Goal: Check status: Check status

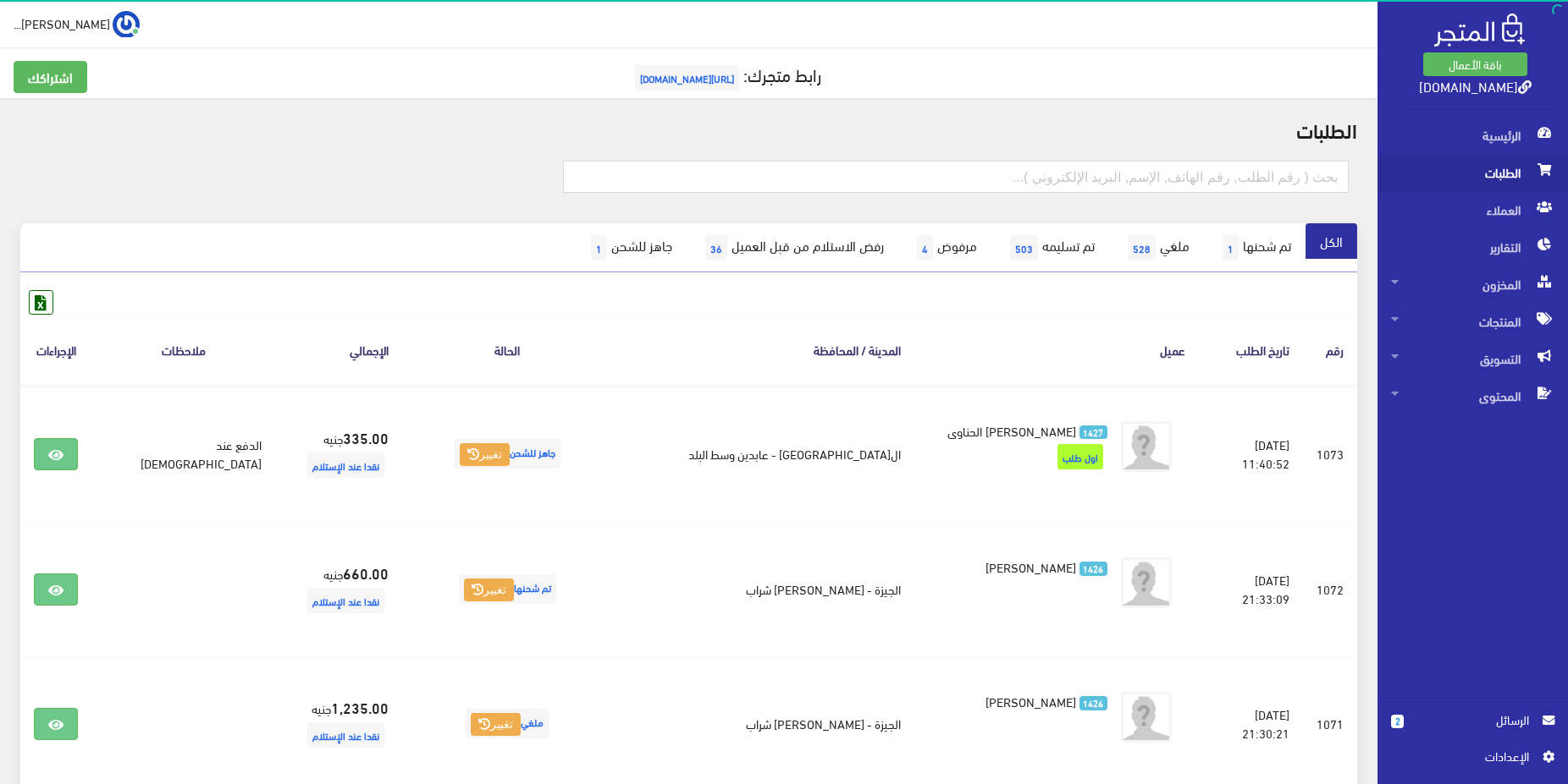
click at [1471, 180] on span "الطلبات" at bounding box center [1472, 173] width 164 height 38
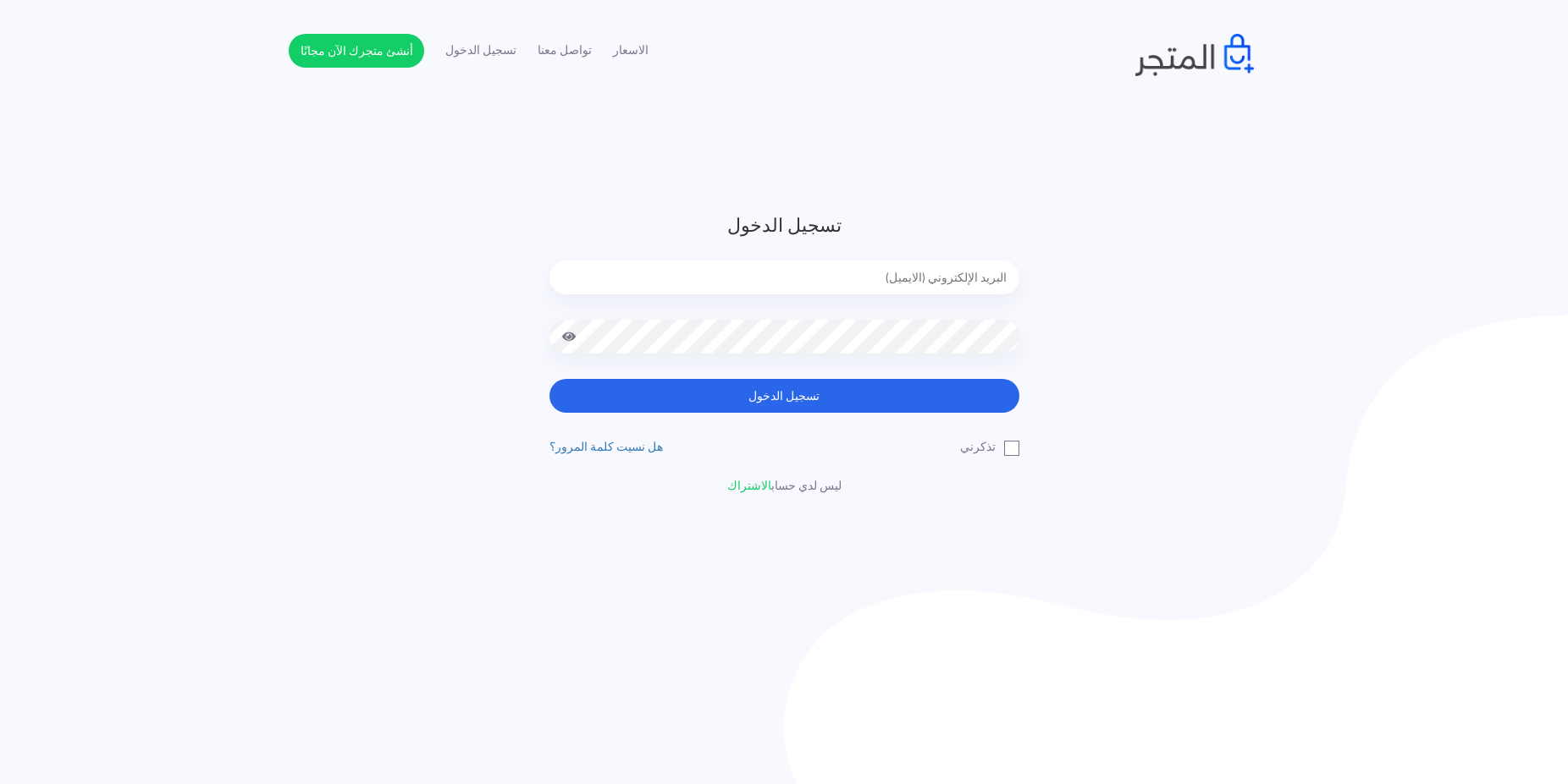
type input "[EMAIL_ADDRESS][DOMAIN_NAME]"
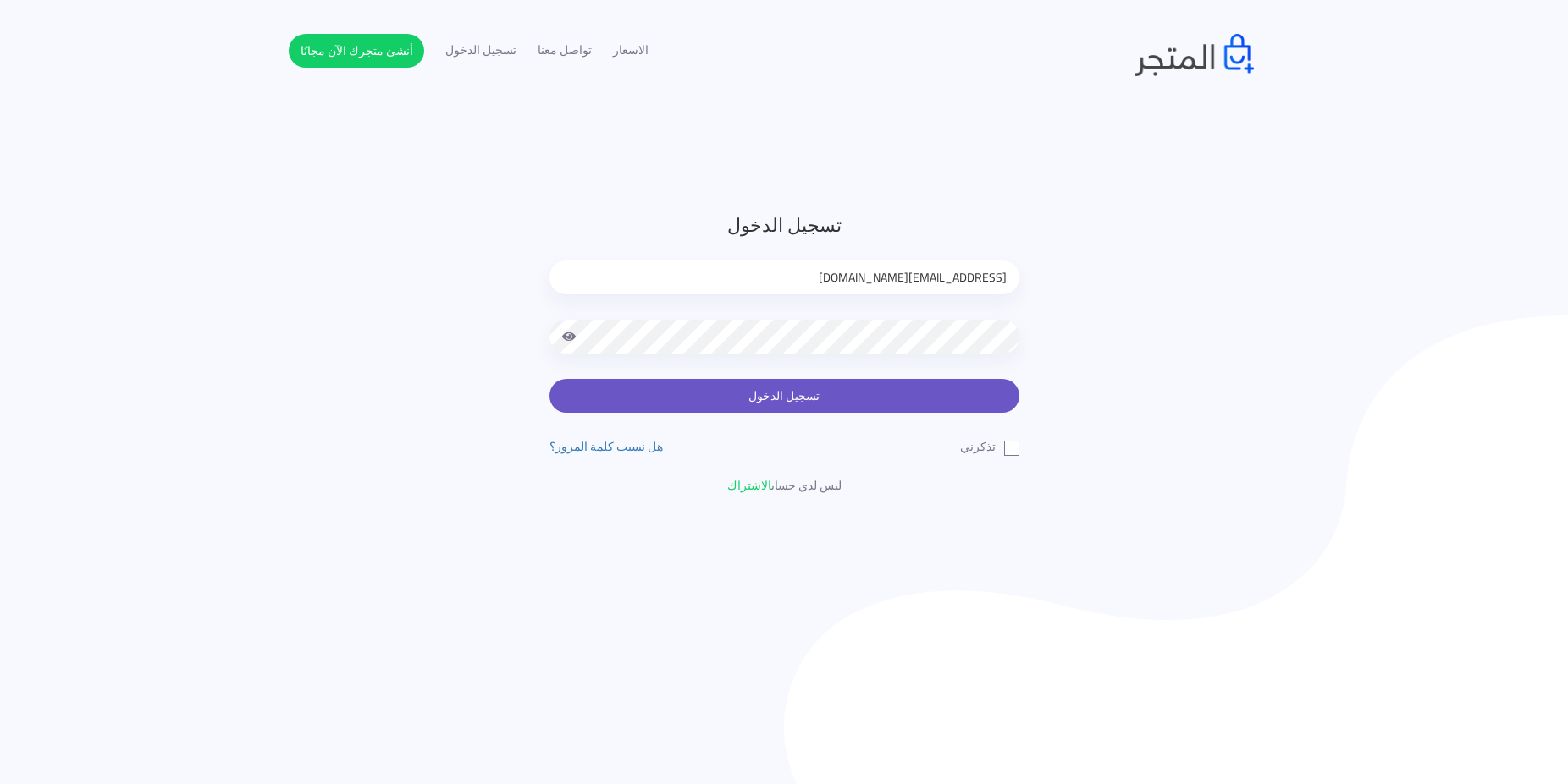
click at [795, 390] on button "تسجيل الدخول" at bounding box center [784, 396] width 470 height 34
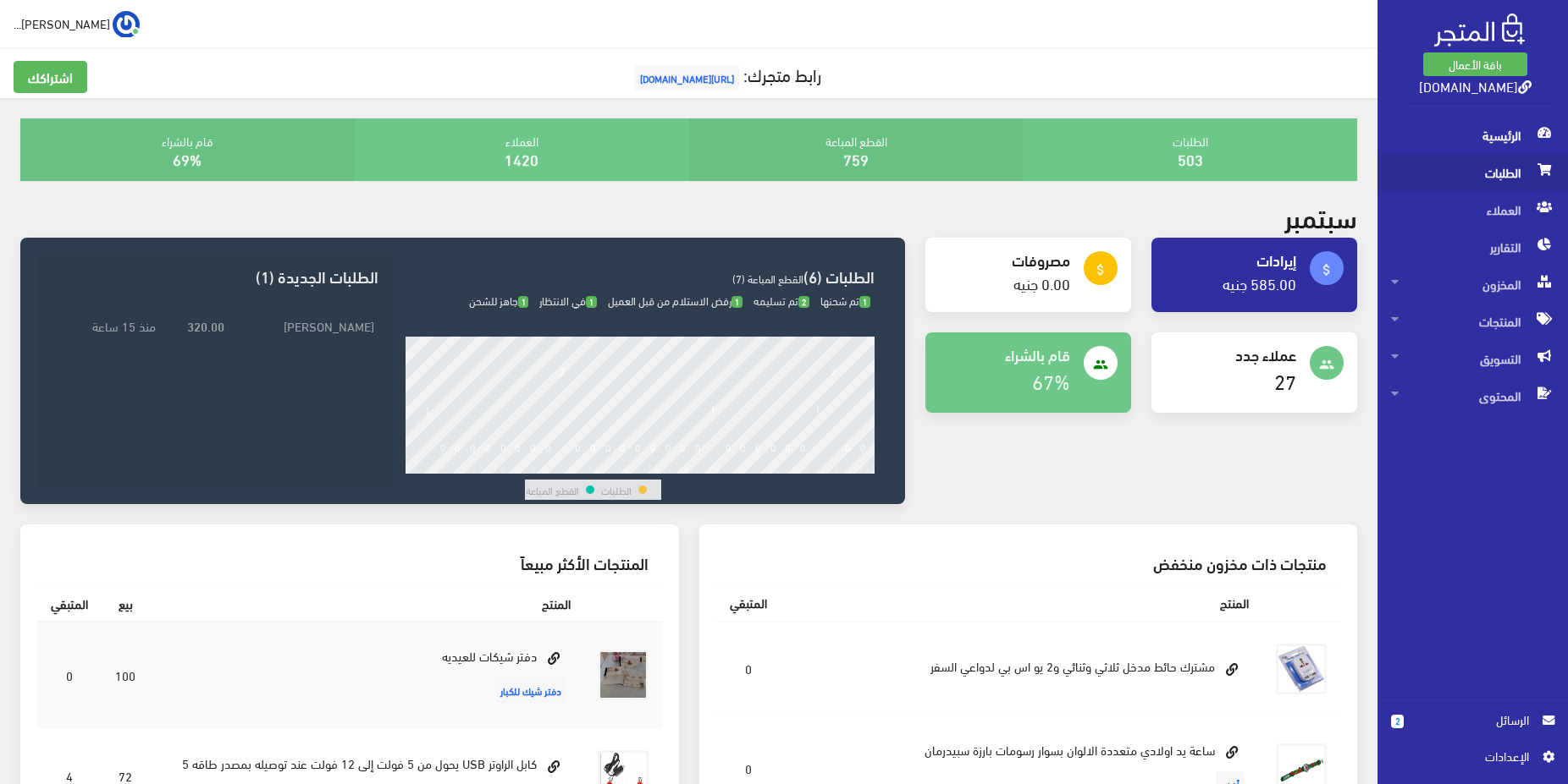
click at [1472, 174] on span "الطلبات" at bounding box center [1472, 173] width 164 height 38
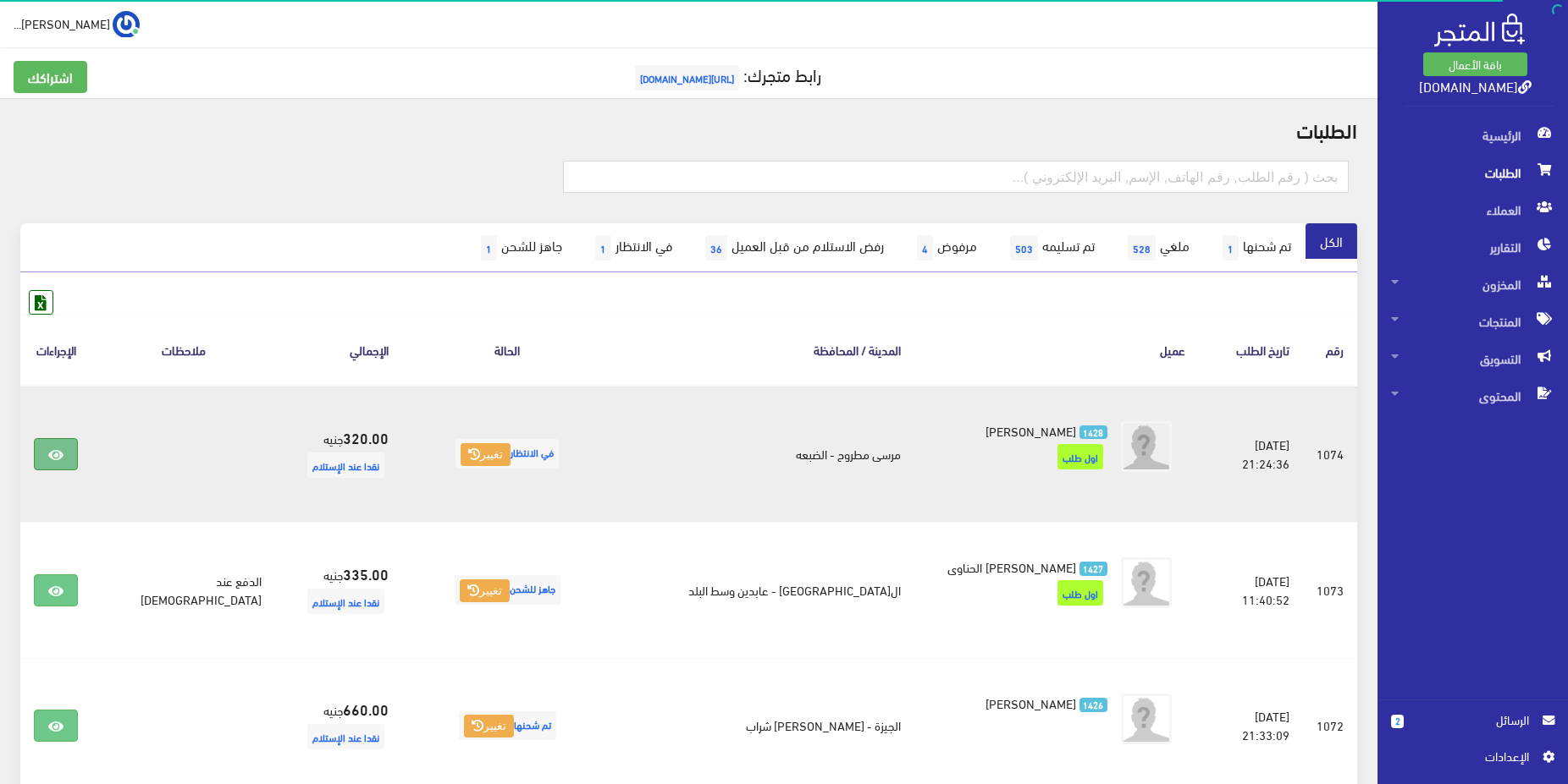
click at [74, 449] on link at bounding box center [56, 454] width 44 height 32
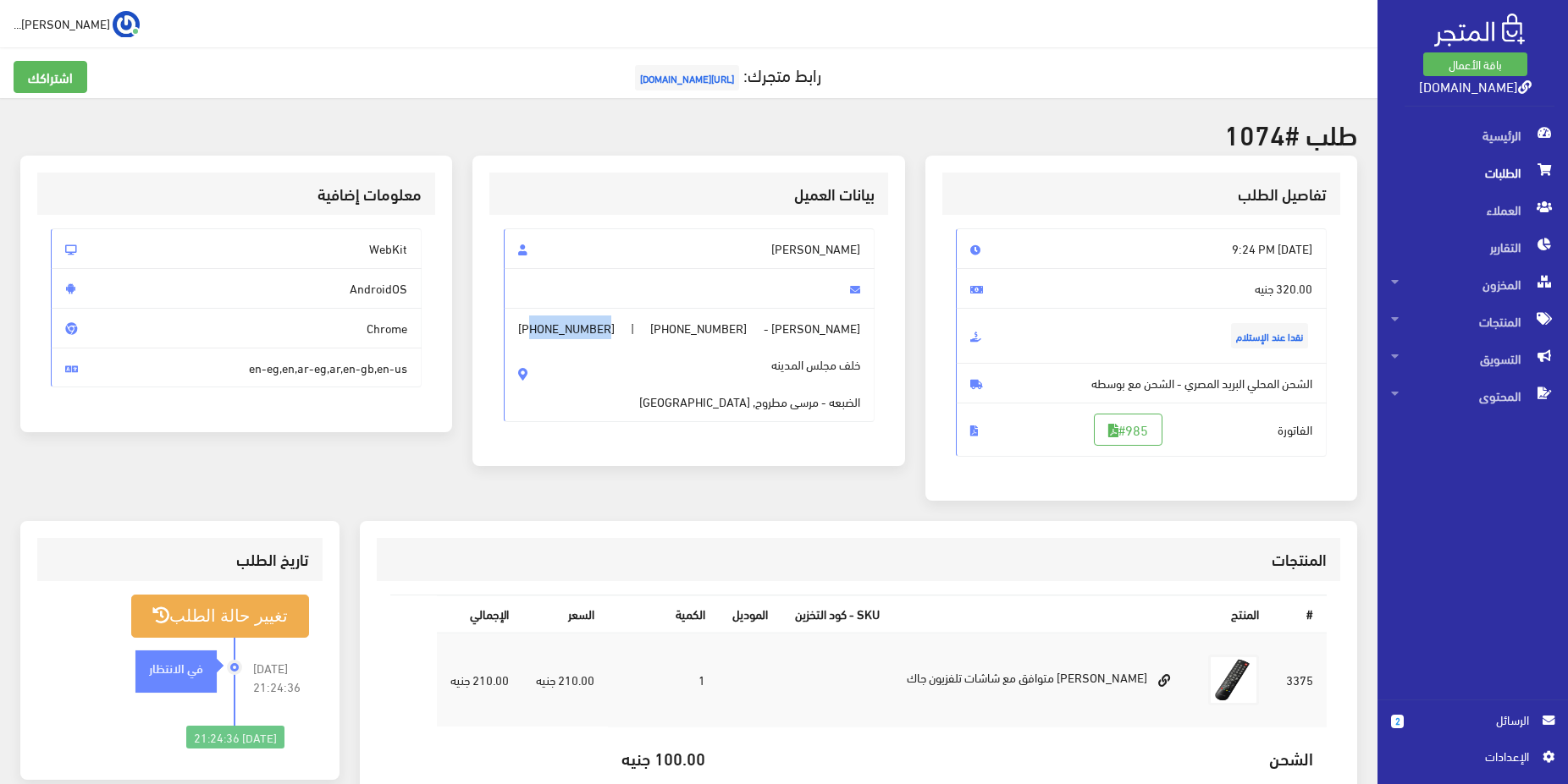
drag, startPoint x: 529, startPoint y: 330, endPoint x: 607, endPoint y: 314, distance: 79.6
click at [607, 314] on span "محمد هيثم - +201123341117 | +201287817767 خلف مجلس المدينه الضبعه - مرسى مطروح,…" at bounding box center [689, 364] width 371 height 114
copy span "01287817767"
drag, startPoint x: 694, startPoint y: 328, endPoint x: 763, endPoint y: 328, distance: 69.0
click at [747, 328] on span "+201123341117" at bounding box center [698, 328] width 96 height 18
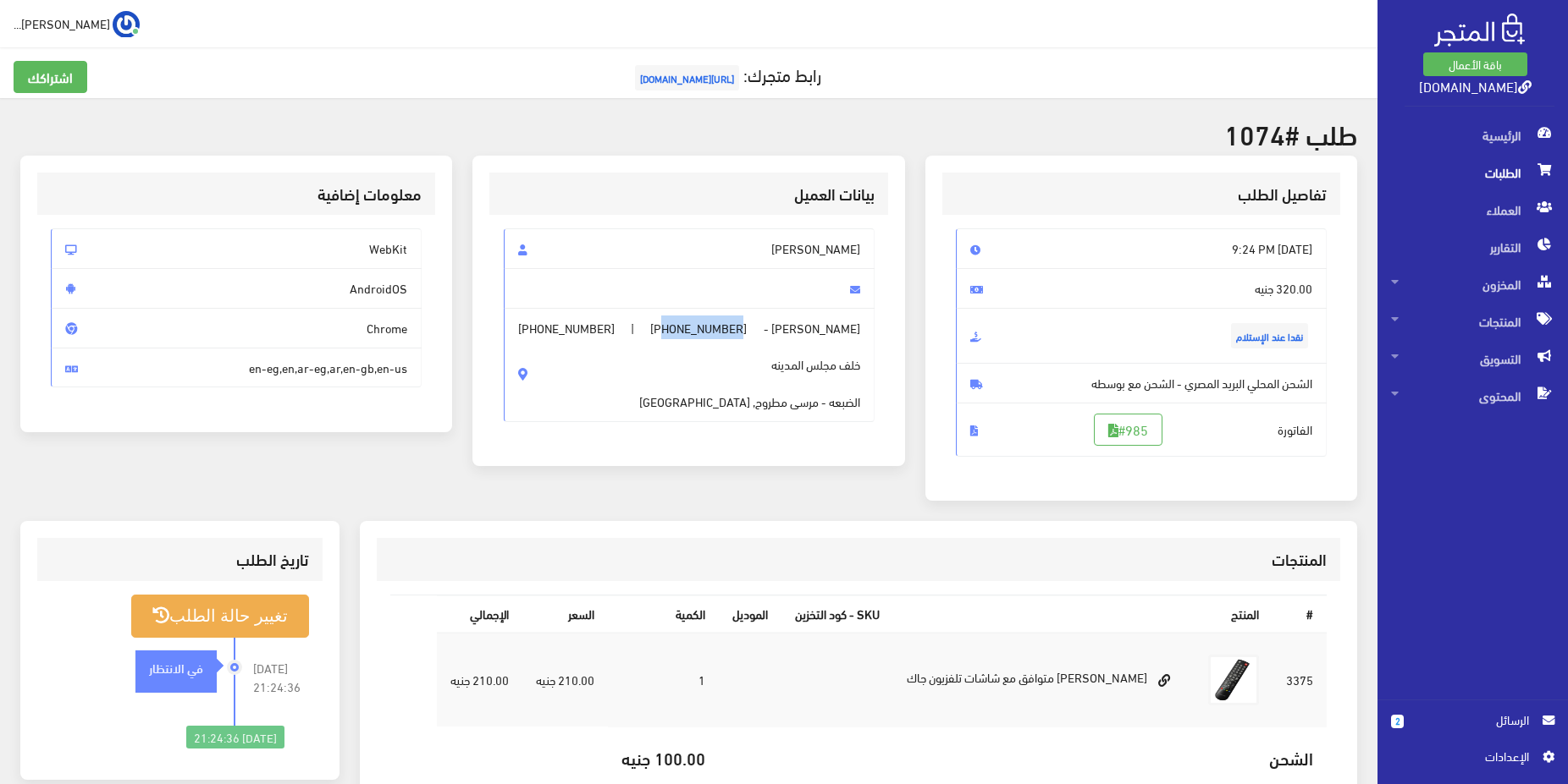
copy span "01123341117"
